Goal: Check status: Check status

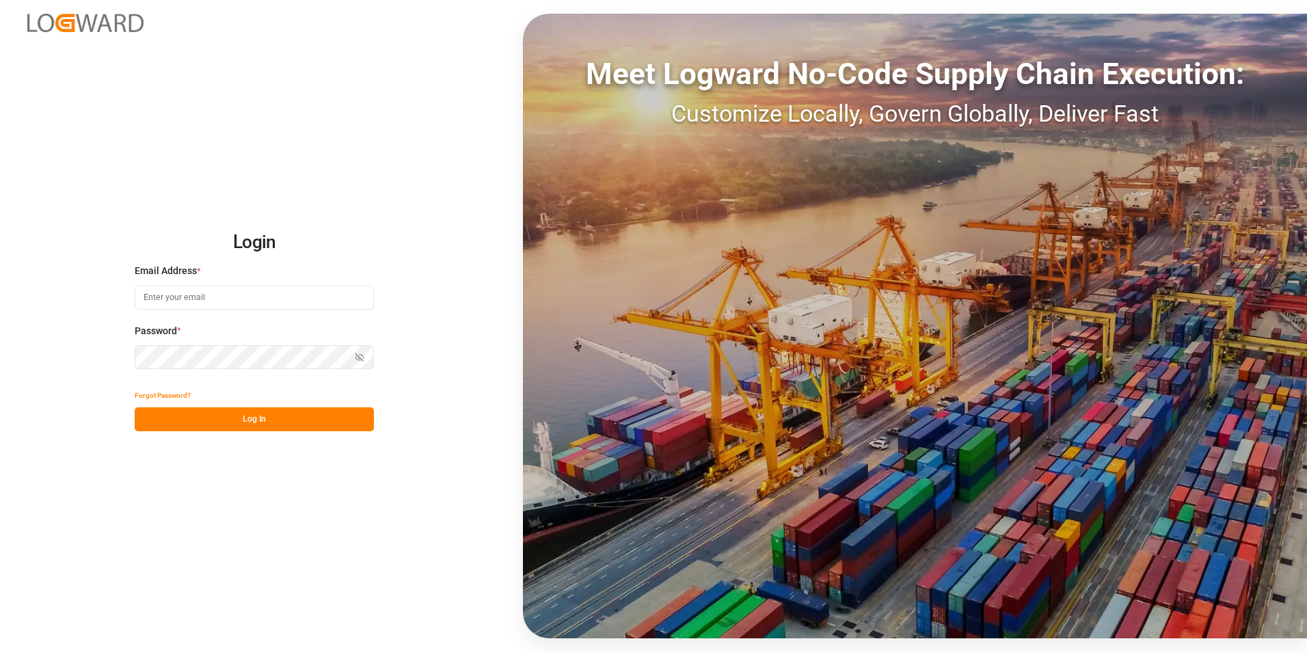
type input "manthan.sutaria@jamindustries.com"
click at [290, 410] on button "Log In" at bounding box center [254, 420] width 239 height 24
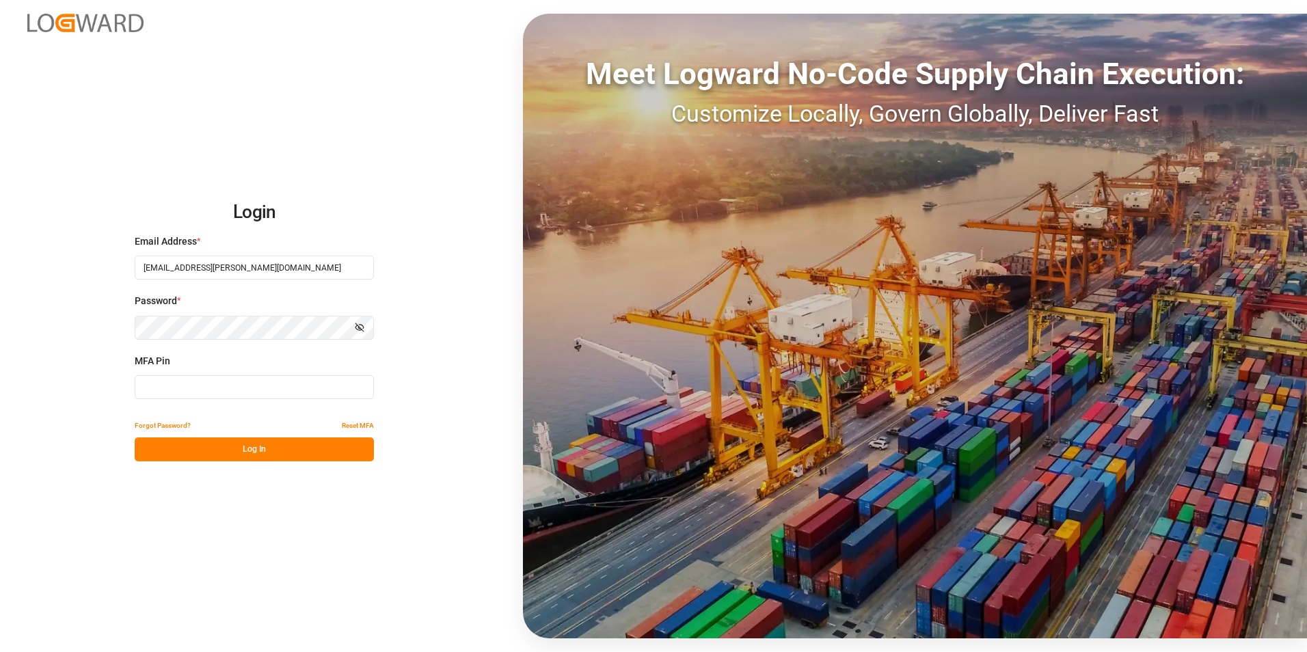
click at [213, 379] on input at bounding box center [254, 387] width 239 height 24
type input "183040"
click at [235, 443] on button "Log In" at bounding box center [254, 450] width 239 height 24
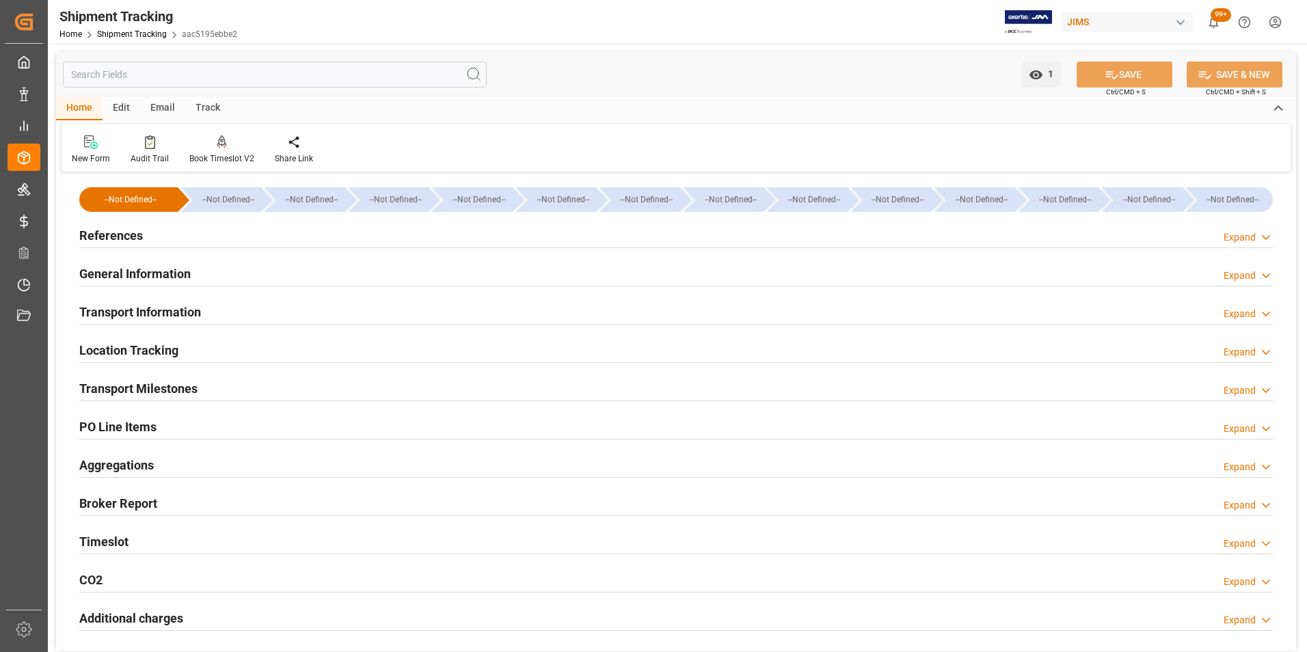
click at [139, 230] on h2 "References" at bounding box center [111, 235] width 64 height 18
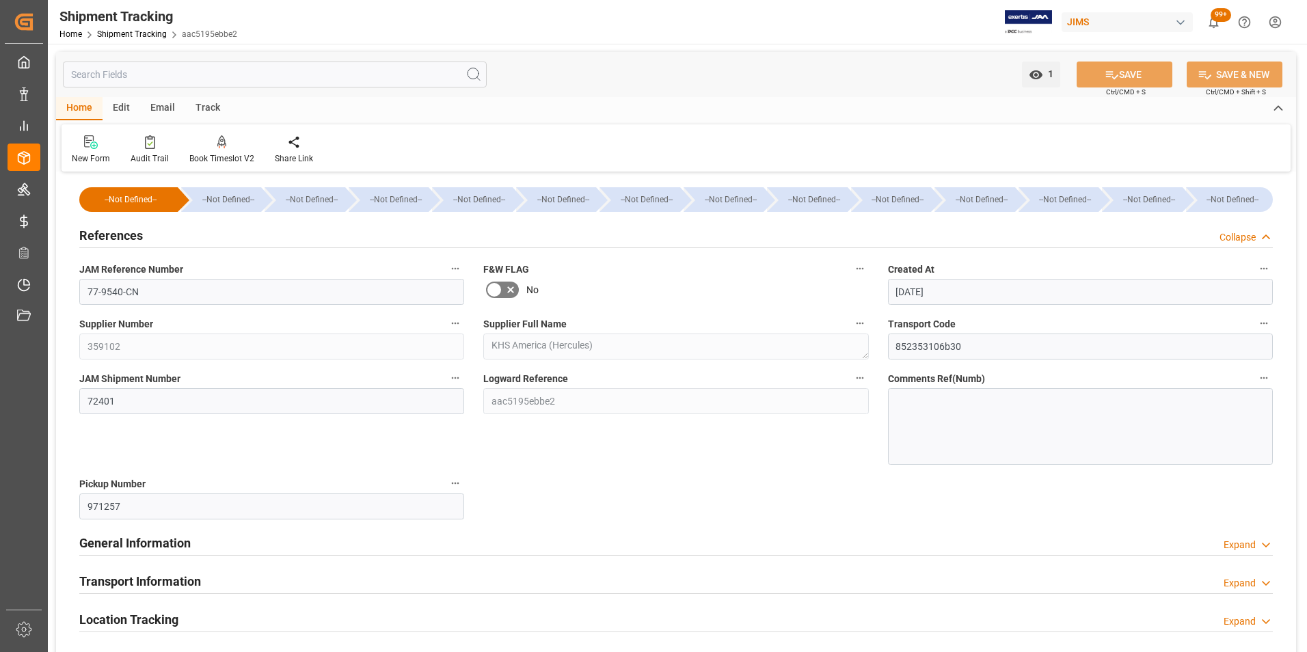
click at [139, 230] on h2 "References" at bounding box center [111, 235] width 64 height 18
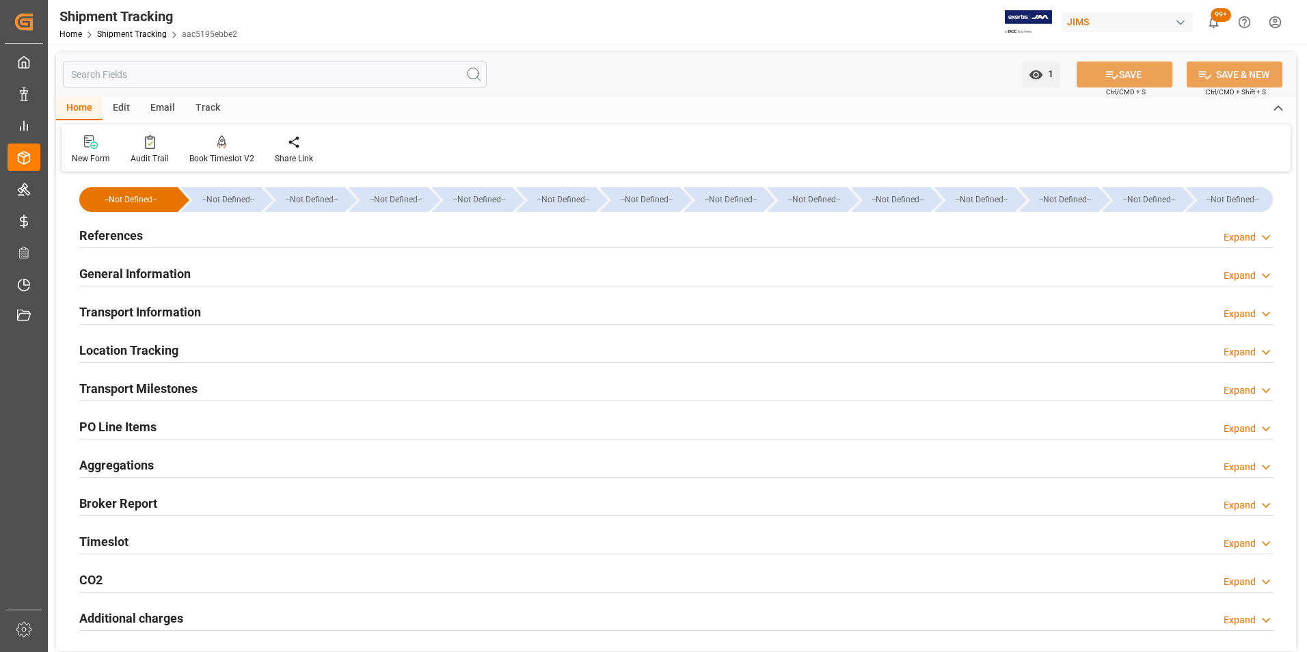
click at [135, 233] on h2 "References" at bounding box center [111, 235] width 64 height 18
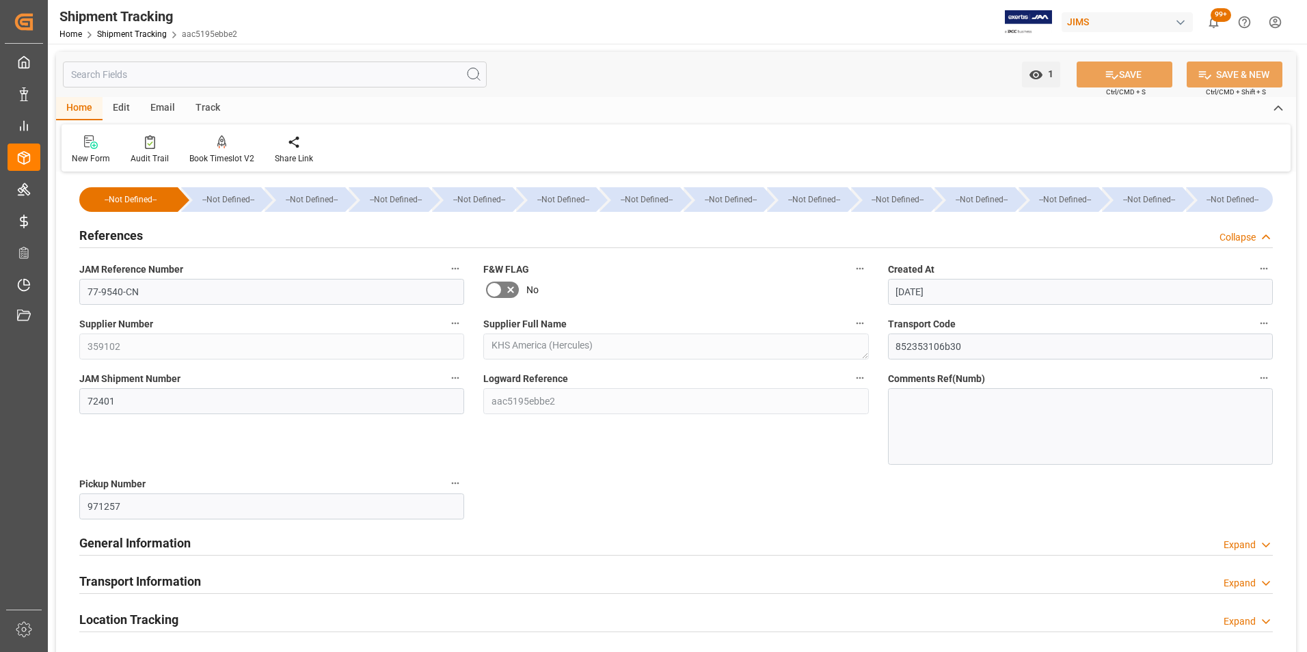
click at [178, 230] on div "References Collapse" at bounding box center [676, 235] width 1194 height 26
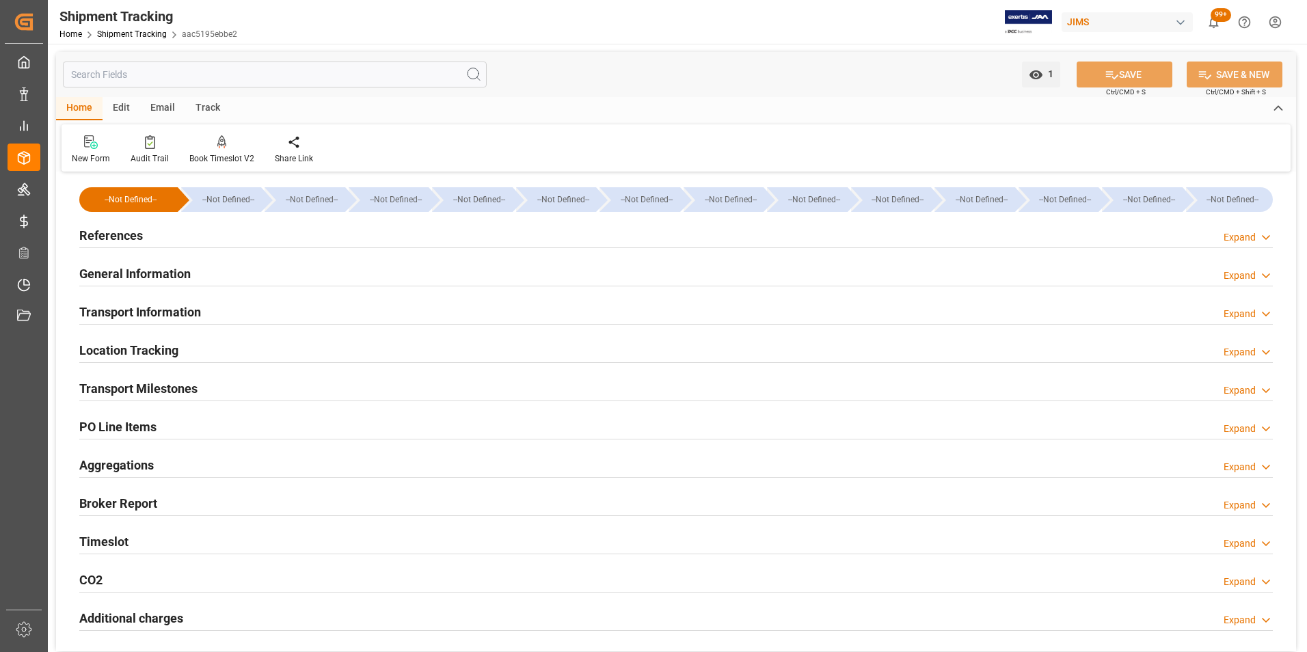
click at [178, 230] on div "References Expand" at bounding box center [676, 235] width 1194 height 26
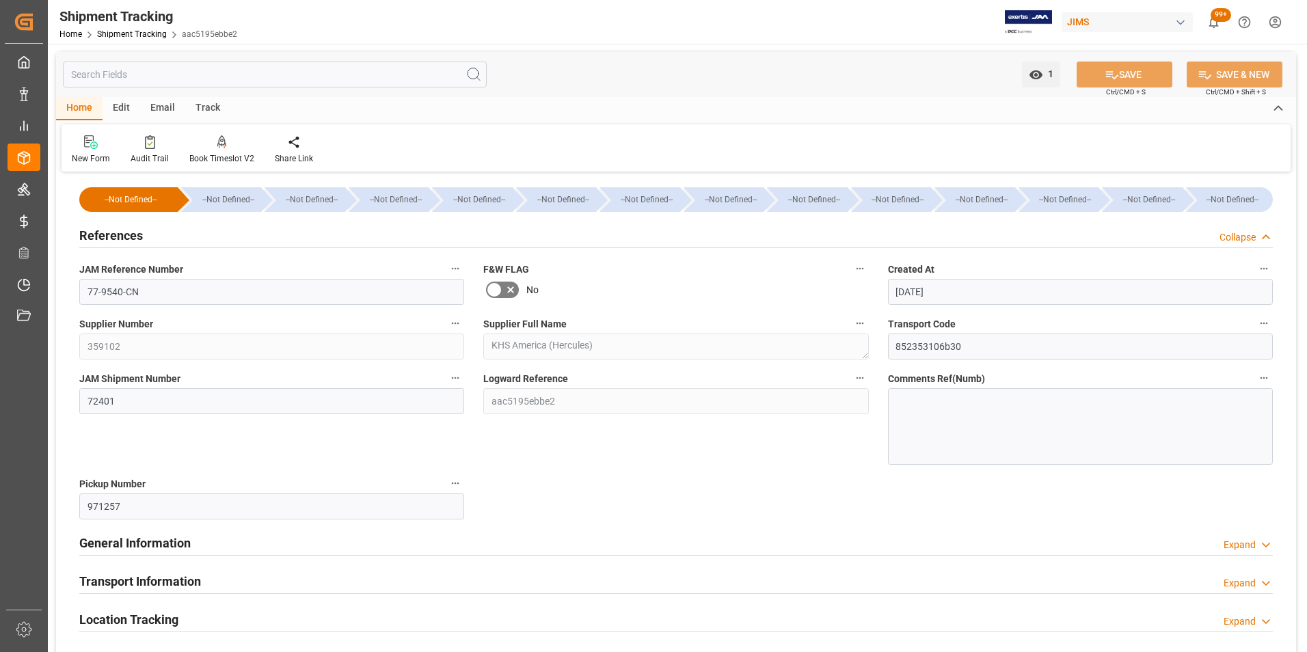
click at [163, 234] on div "References Collapse" at bounding box center [676, 235] width 1194 height 26
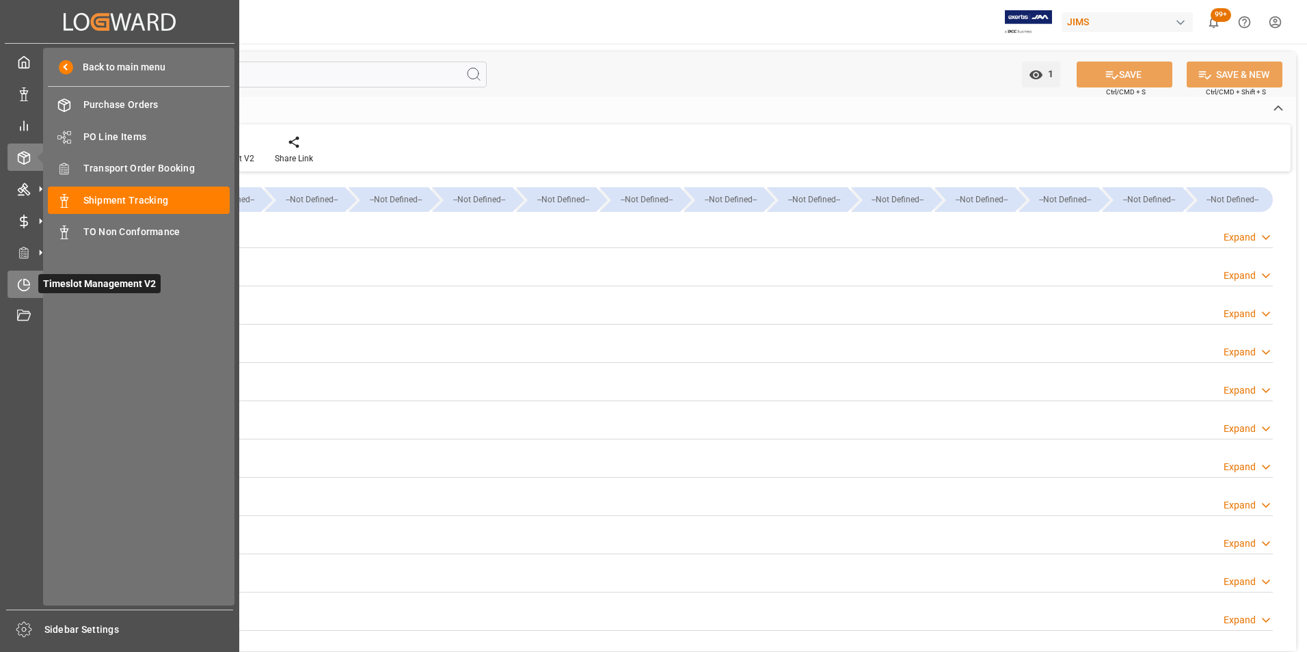
click at [16, 284] on div at bounding box center [19, 284] width 23 height 14
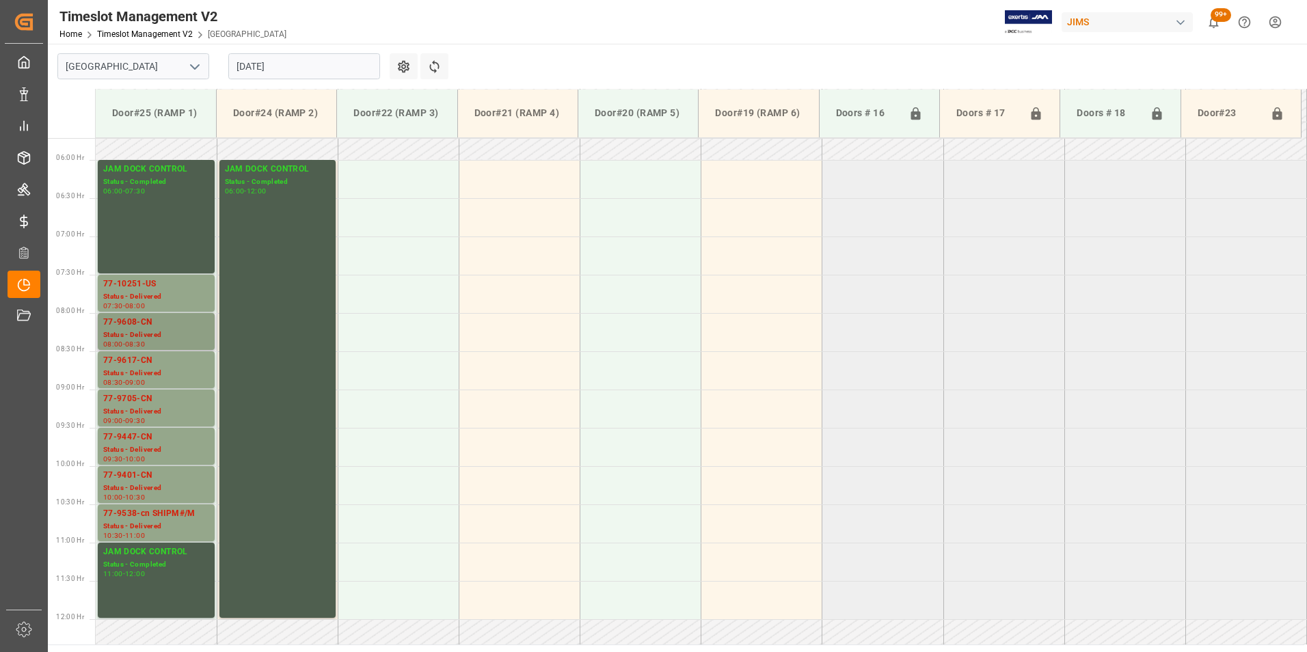
scroll to position [416, 0]
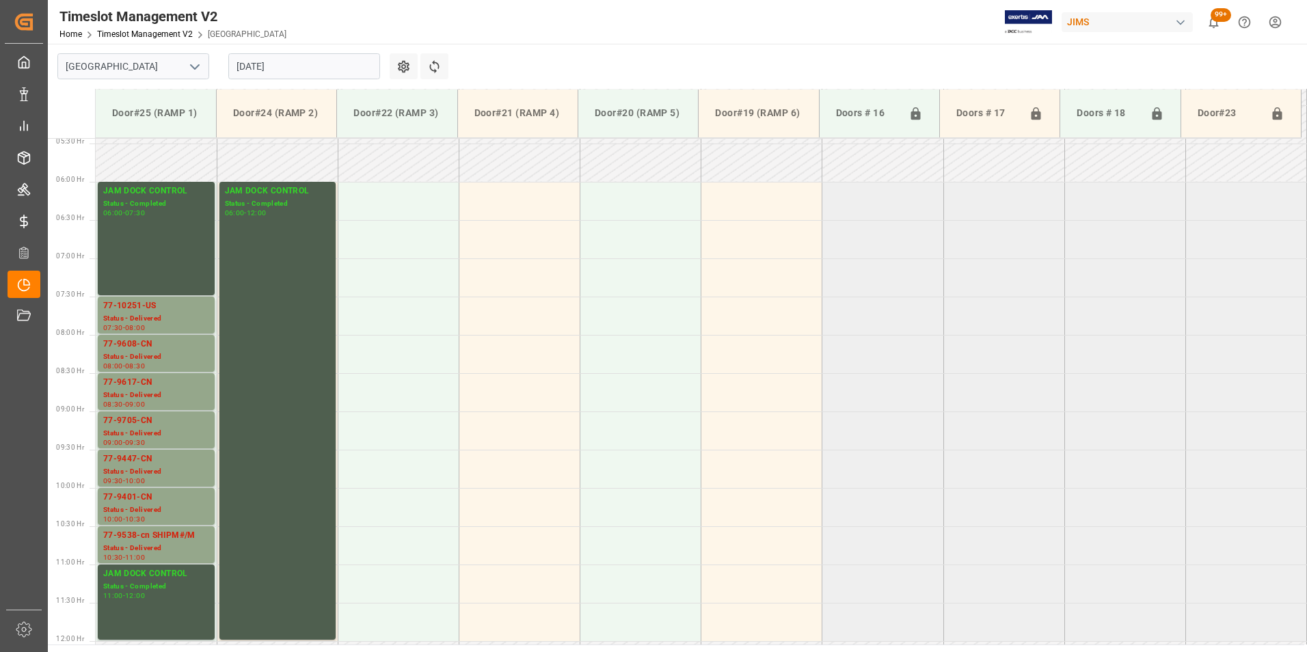
click at [280, 74] on input "[DATE]" at bounding box center [304, 66] width 152 height 26
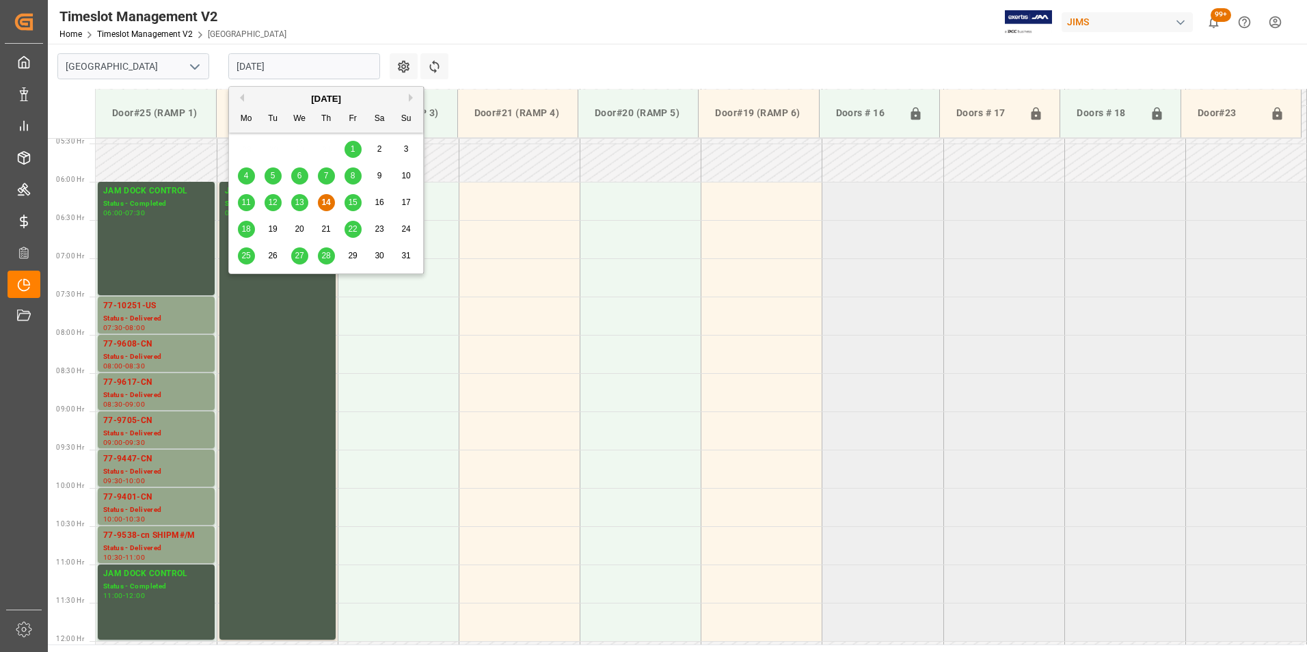
click at [351, 202] on span "15" at bounding box center [352, 203] width 9 height 10
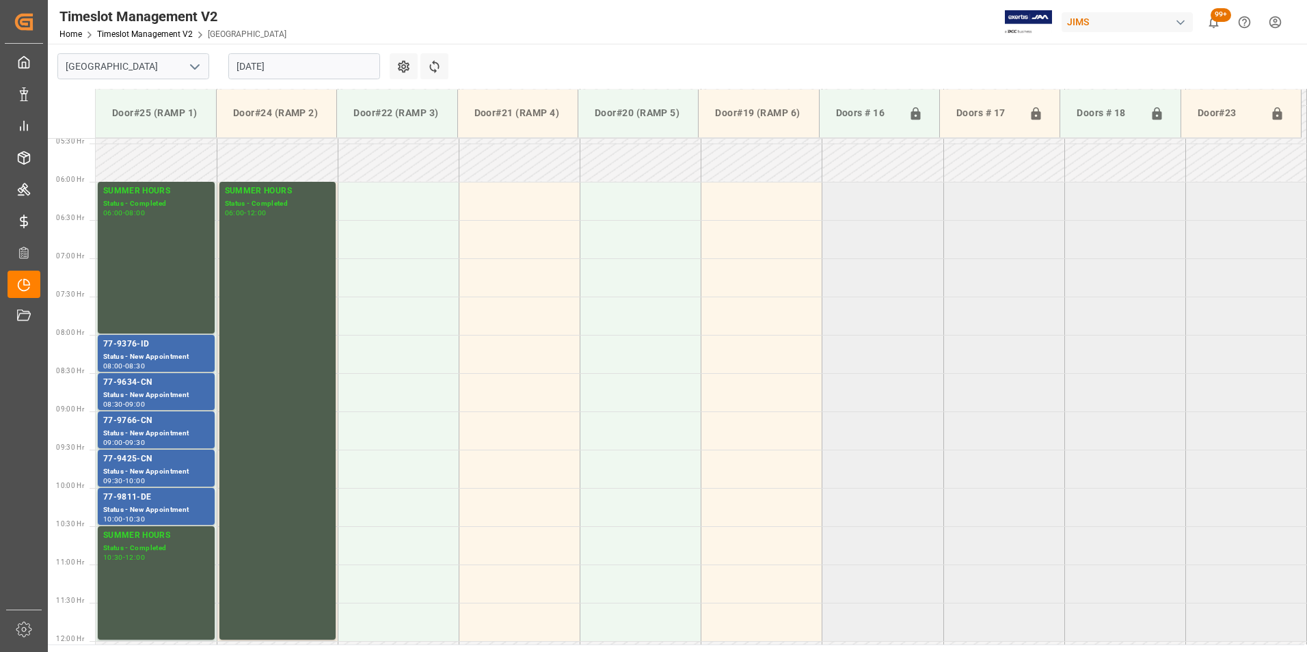
click at [327, 77] on input "15-08-2025" at bounding box center [304, 66] width 152 height 26
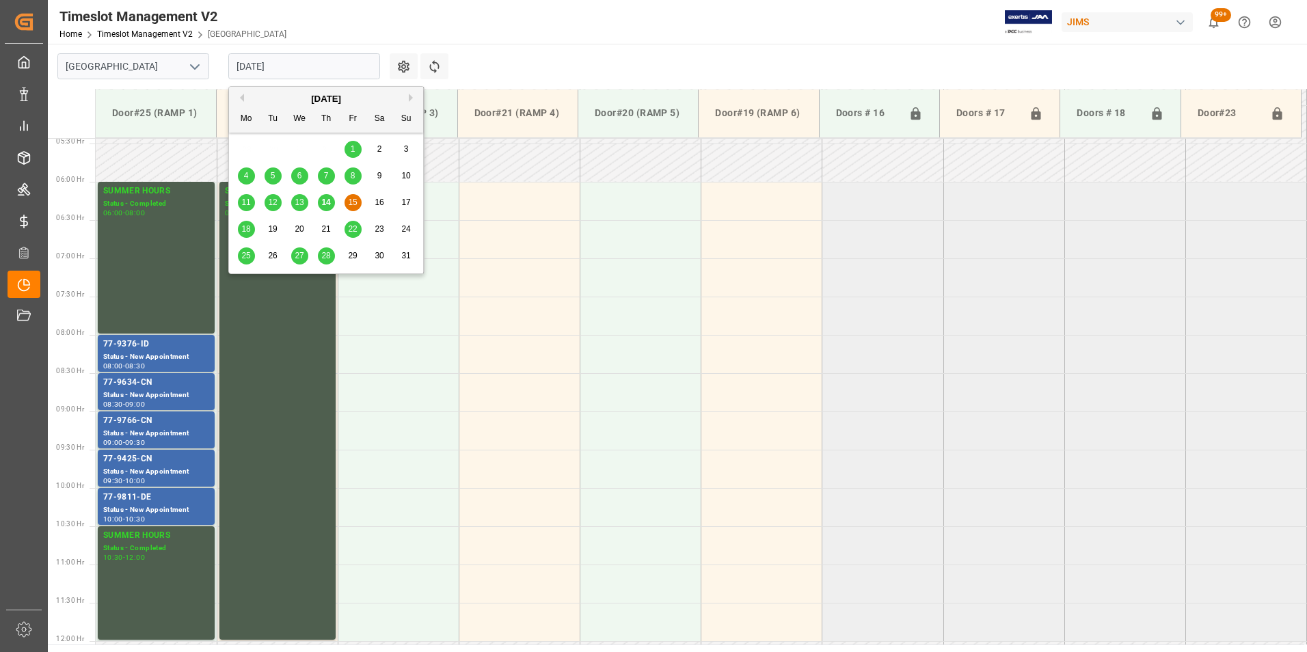
click at [245, 226] on span "18" at bounding box center [245, 229] width 9 height 10
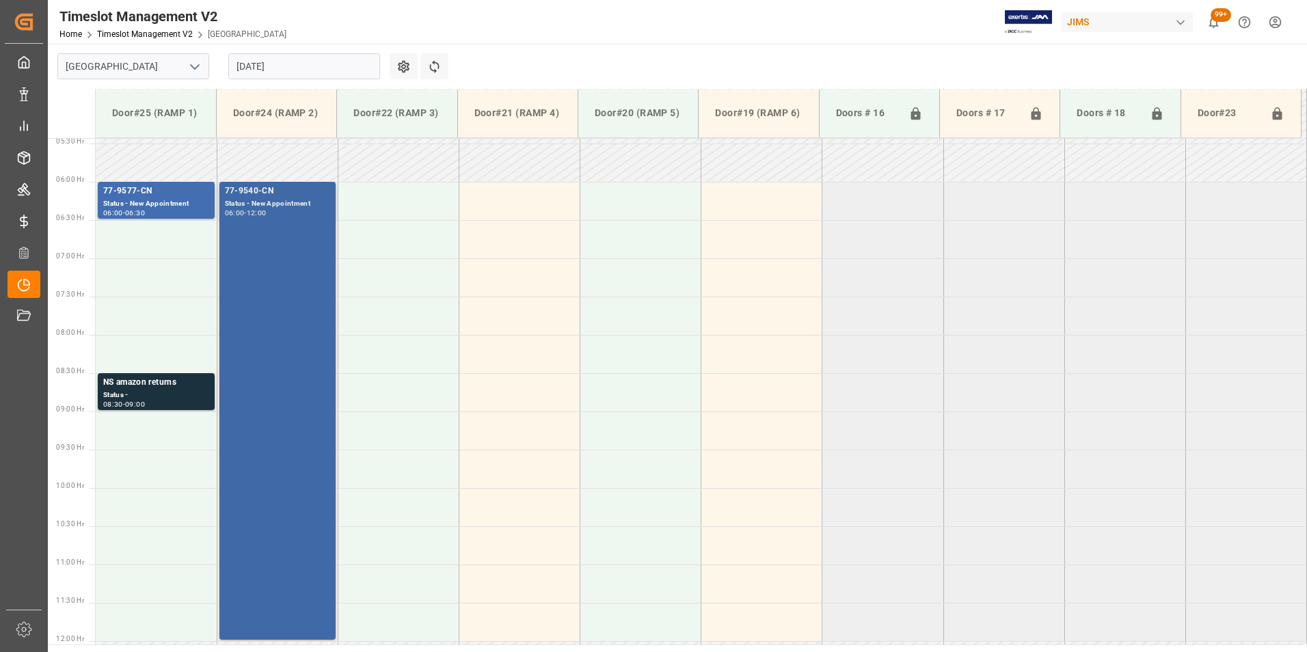
scroll to position [347, 0]
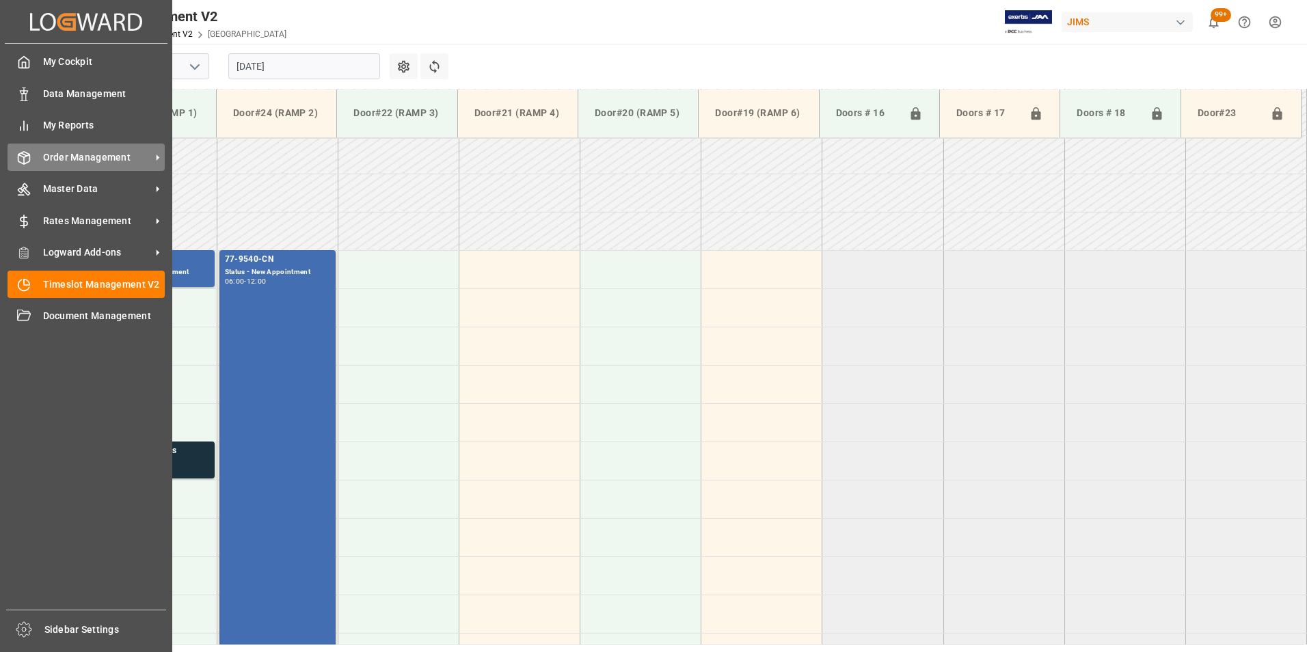
click at [18, 155] on polyline at bounding box center [23, 156] width 11 height 3
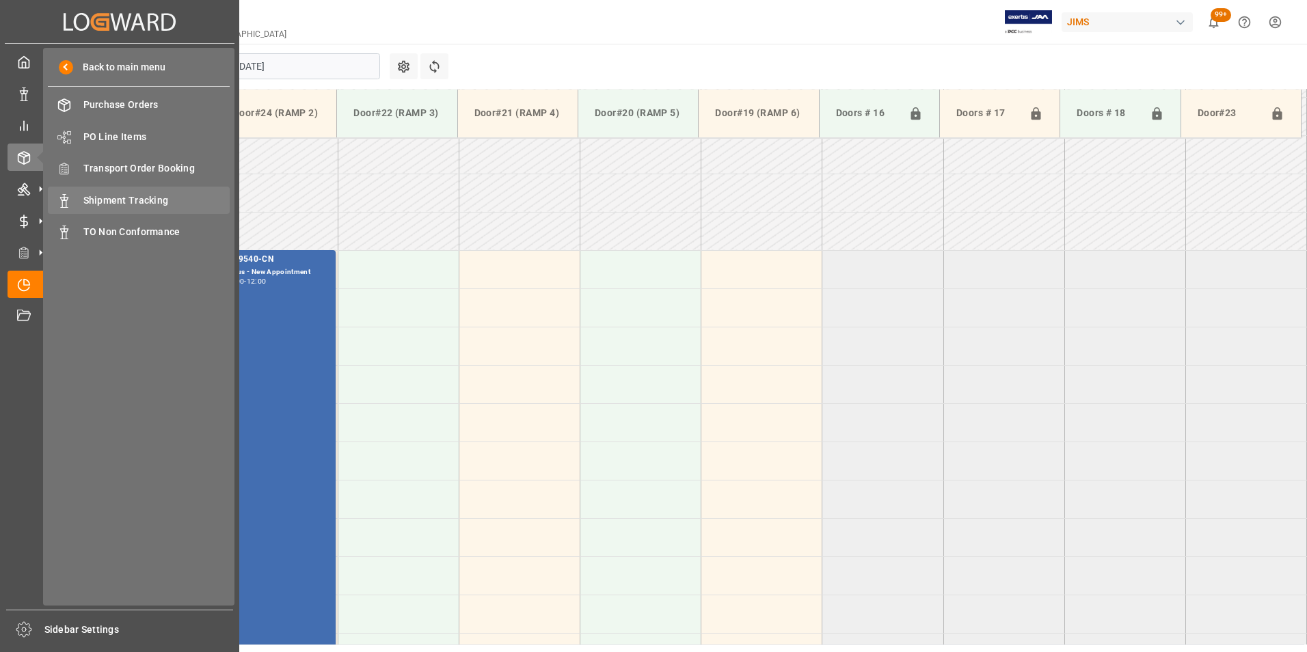
click at [142, 209] on div "Shipment Tracking Shipment Tracking" at bounding box center [139, 200] width 182 height 27
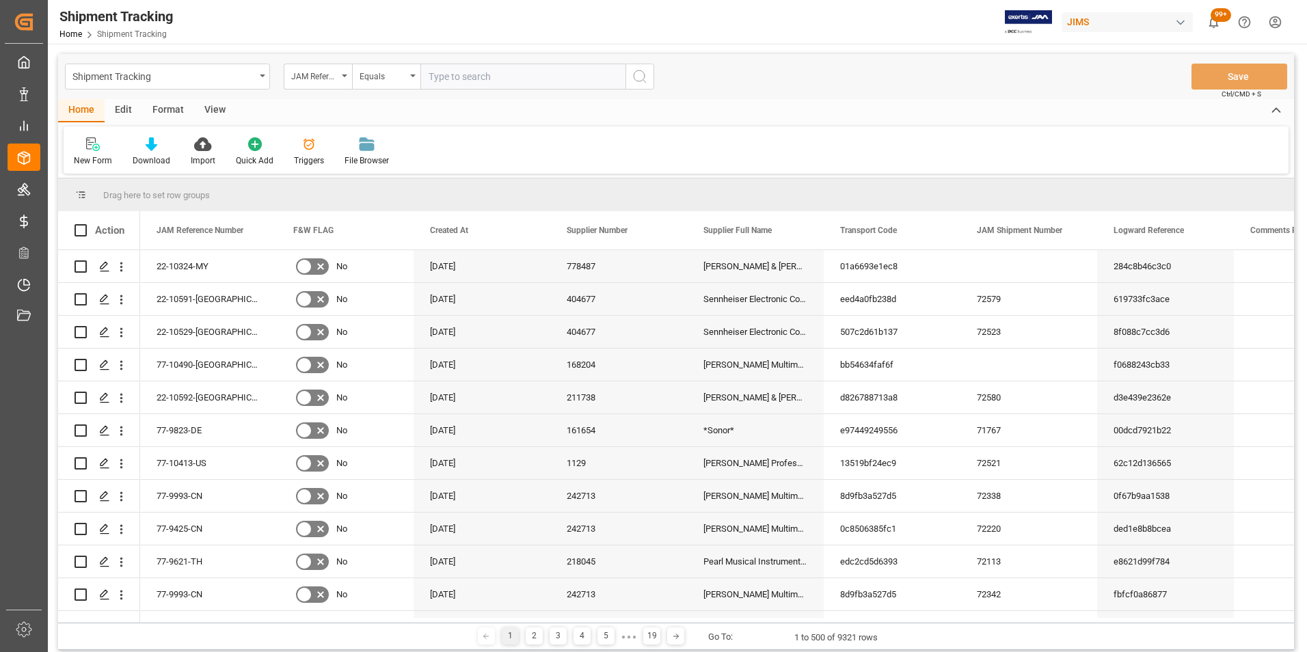
click at [472, 77] on input "text" at bounding box center [522, 77] width 205 height 26
type input "77-9540-cn"
click at [642, 70] on icon "search button" at bounding box center [640, 76] width 16 height 16
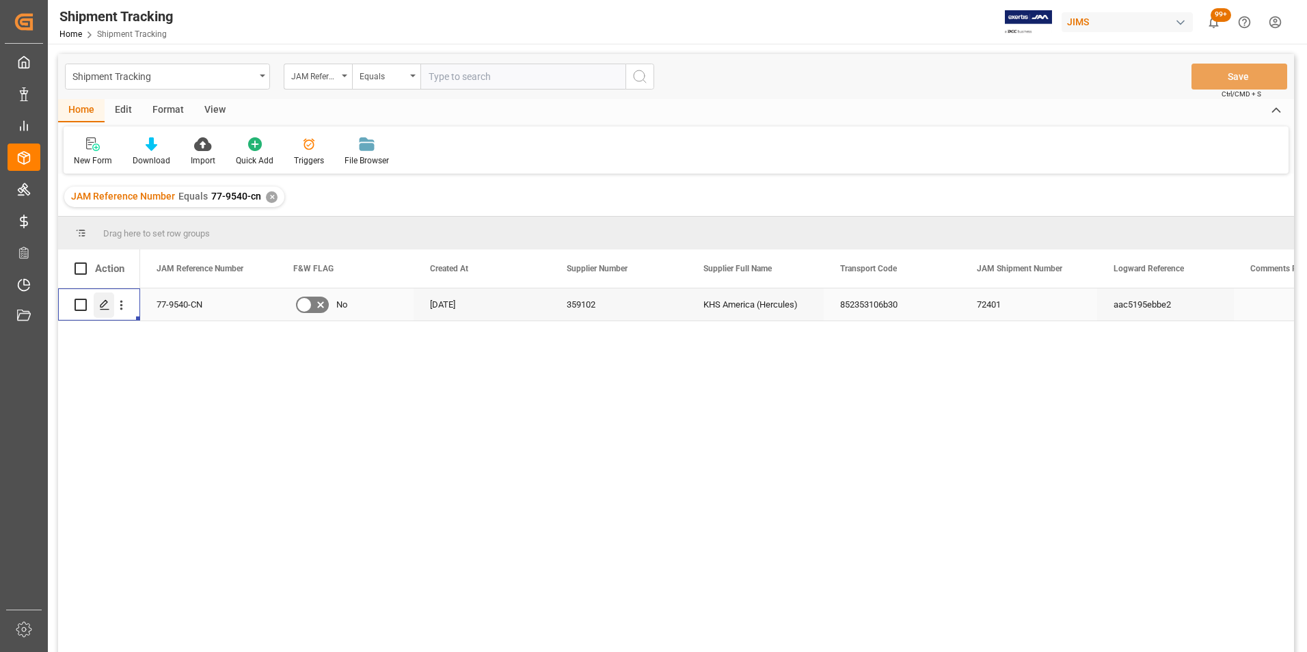
click at [101, 312] on div "Press SPACE to select this row." at bounding box center [104, 305] width 21 height 25
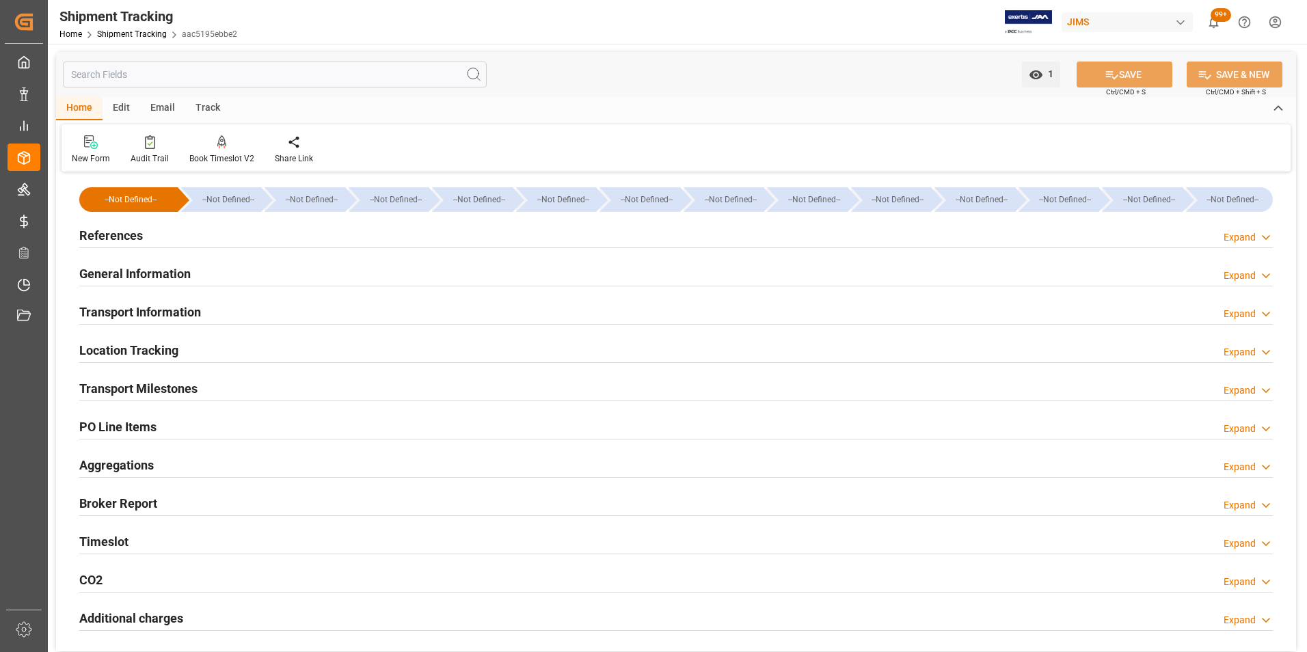
click at [223, 382] on div "Transport Milestones Expand" at bounding box center [676, 388] width 1194 height 26
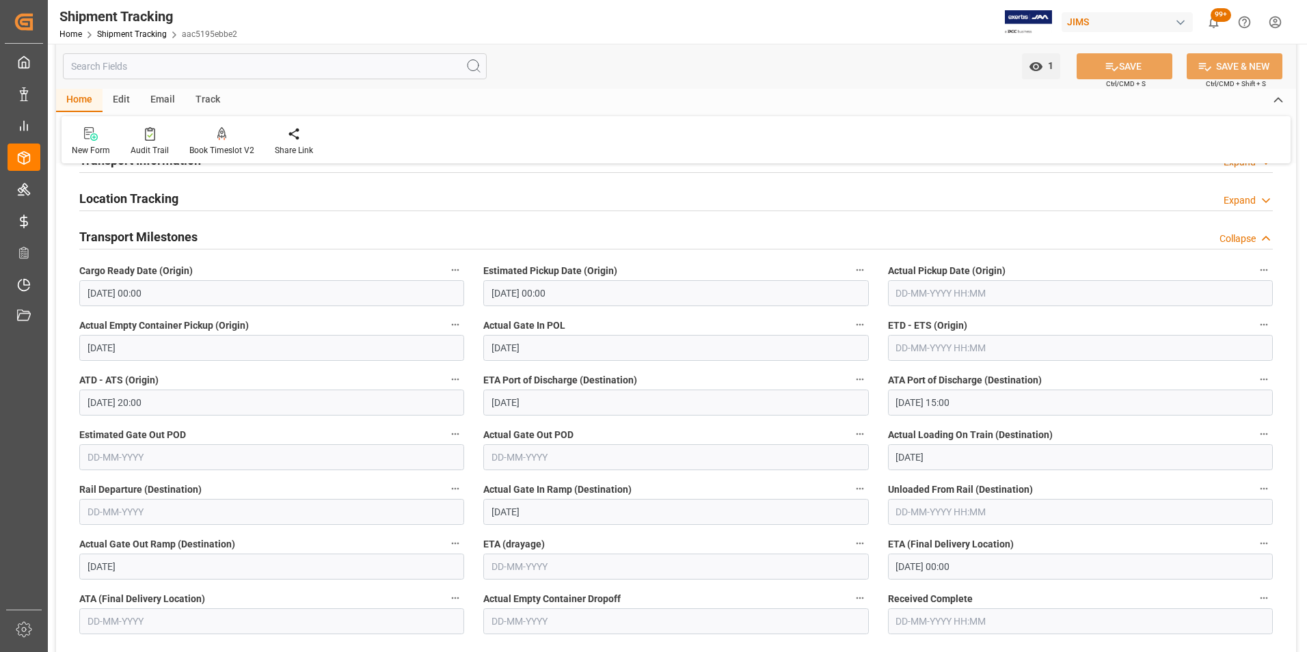
scroll to position [137, 0]
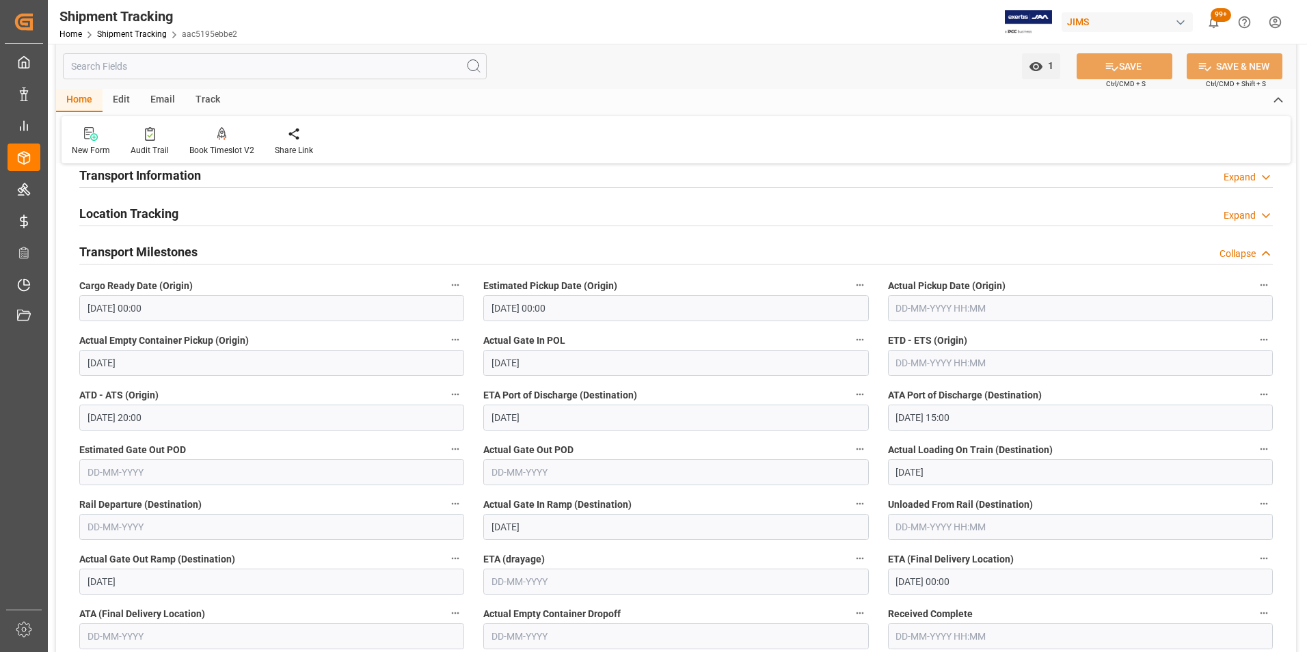
click at [164, 254] on h2 "Transport Milestones" at bounding box center [138, 252] width 118 height 18
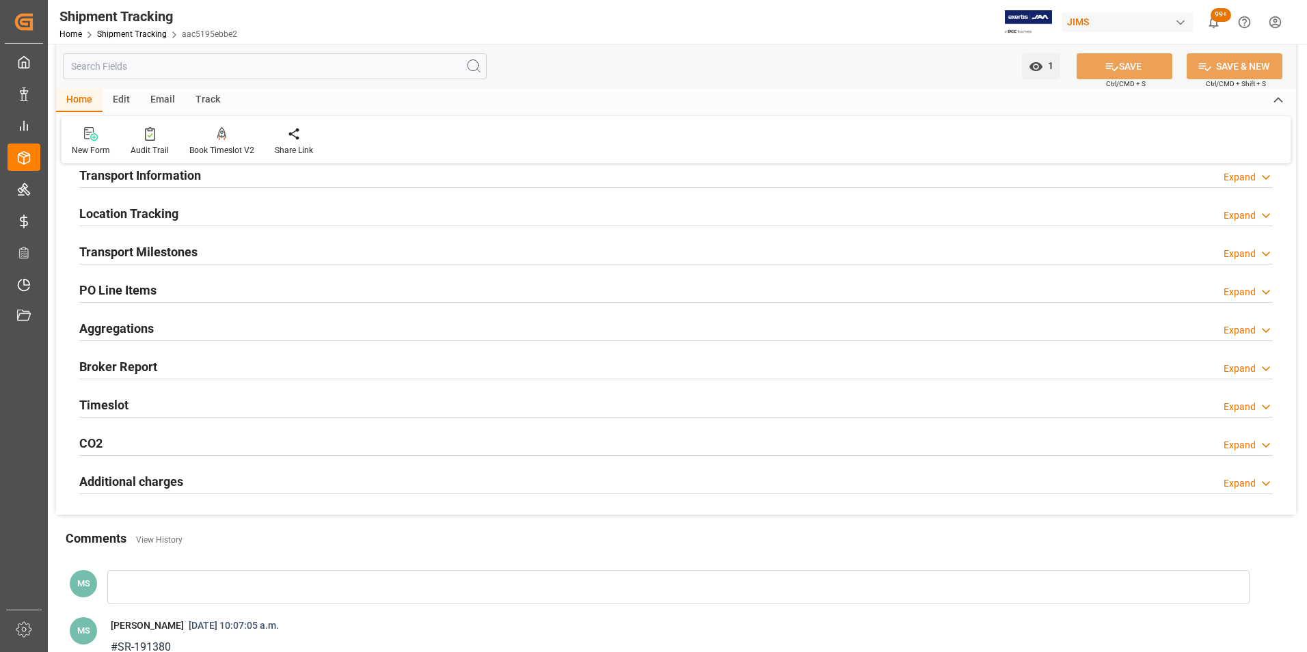
scroll to position [0, 0]
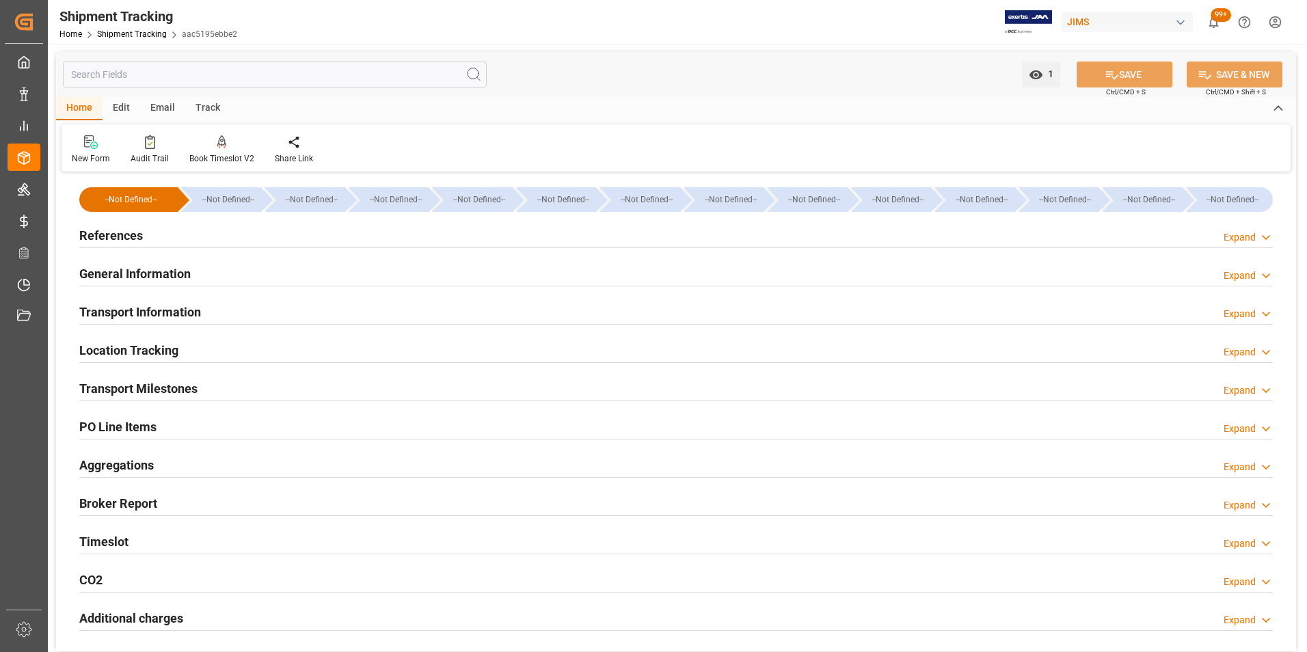
click at [214, 258] on div "General Information Expand" at bounding box center [676, 274] width 1213 height 38
click at [210, 267] on div "General Information Expand" at bounding box center [676, 273] width 1194 height 26
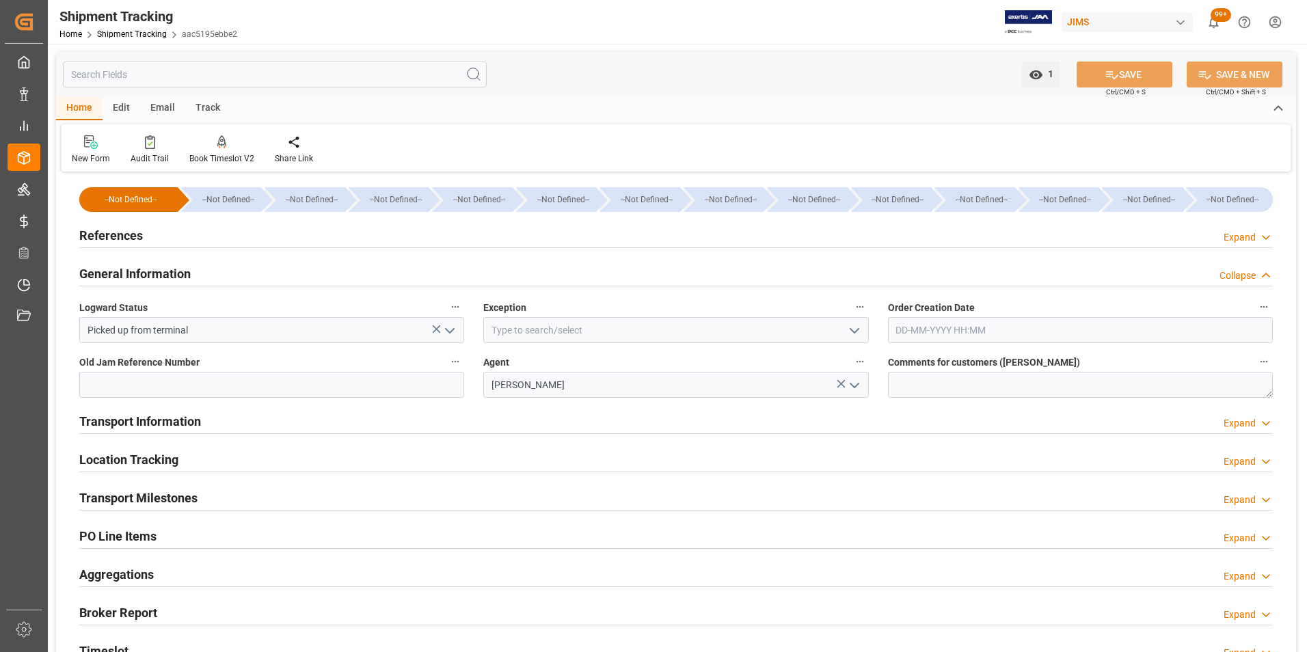
click at [210, 267] on div "General Information Collapse" at bounding box center [676, 273] width 1194 height 26
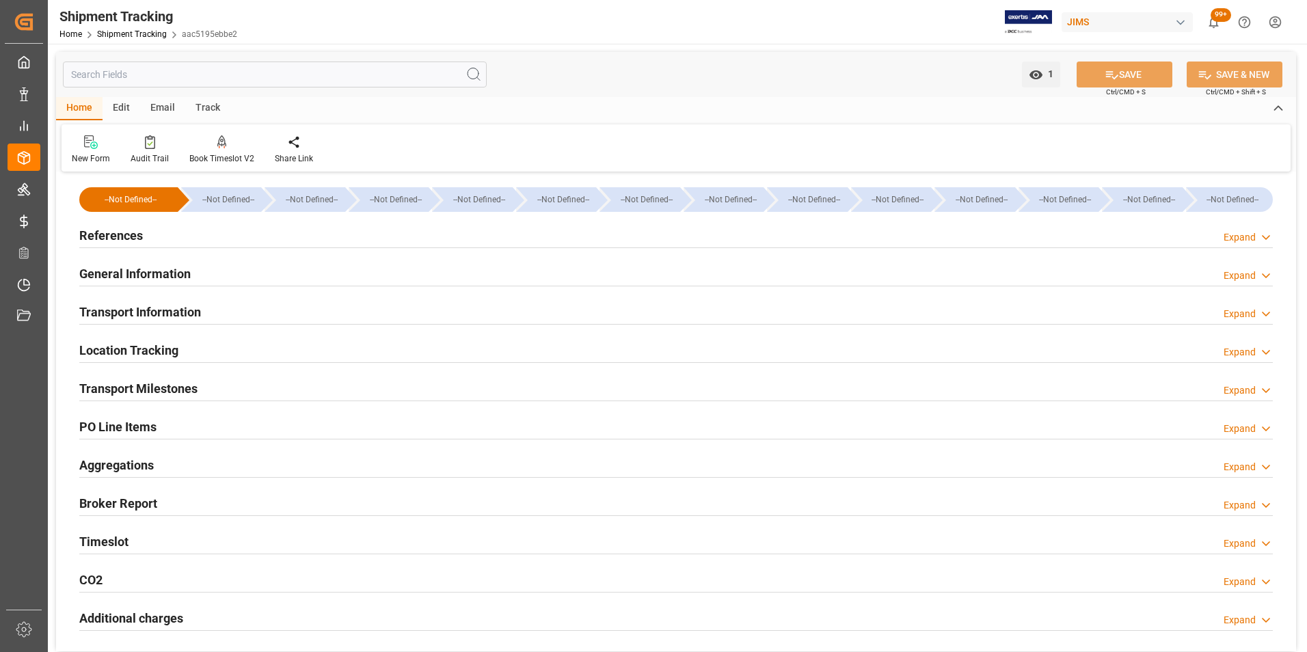
click at [142, 226] on div "References Expand" at bounding box center [676, 235] width 1194 height 26
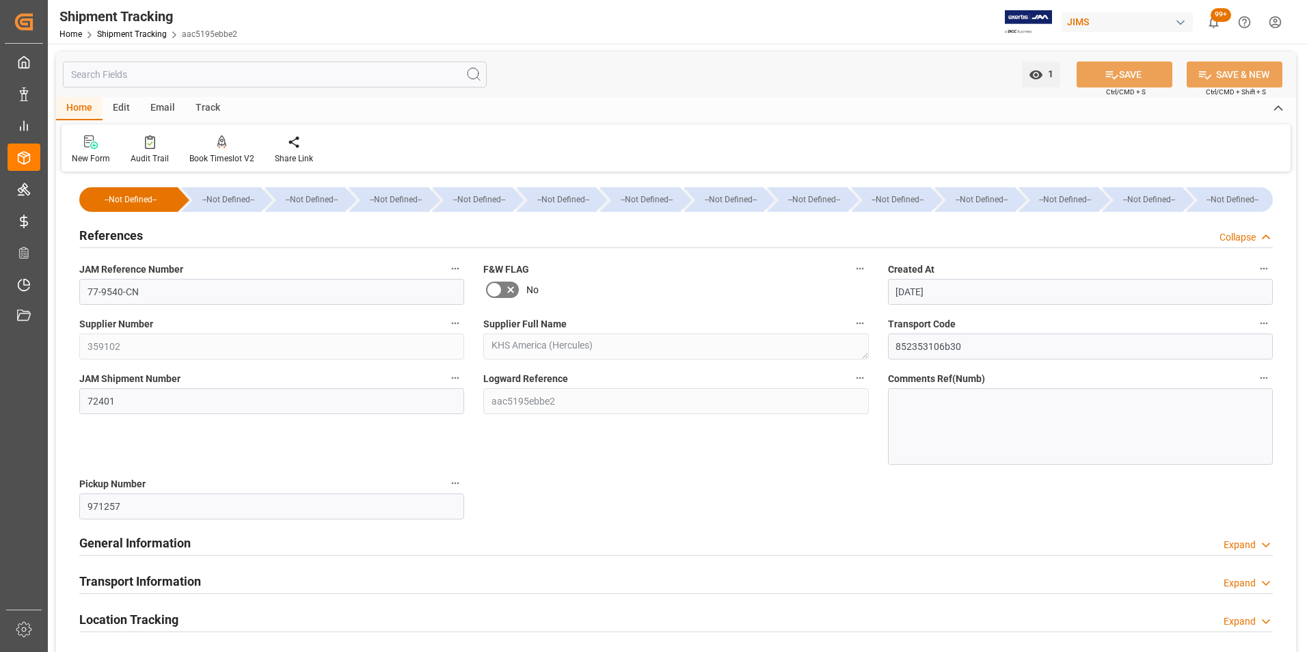
click at [142, 226] on div "References Collapse" at bounding box center [676, 235] width 1194 height 26
